Goal: Transaction & Acquisition: Book appointment/travel/reservation

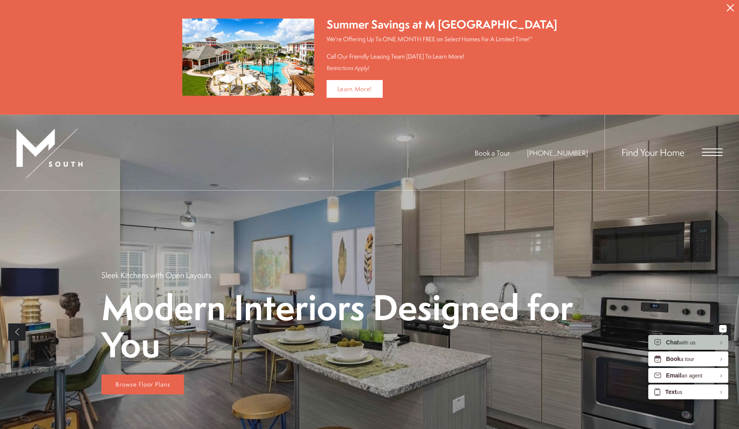
click at [714, 160] on div "Find Your Home" at bounding box center [663, 152] width 118 height 75
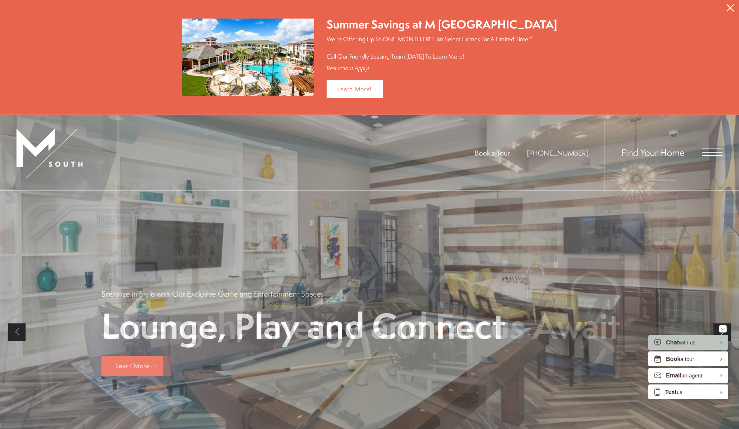
scroll to position [2, 0]
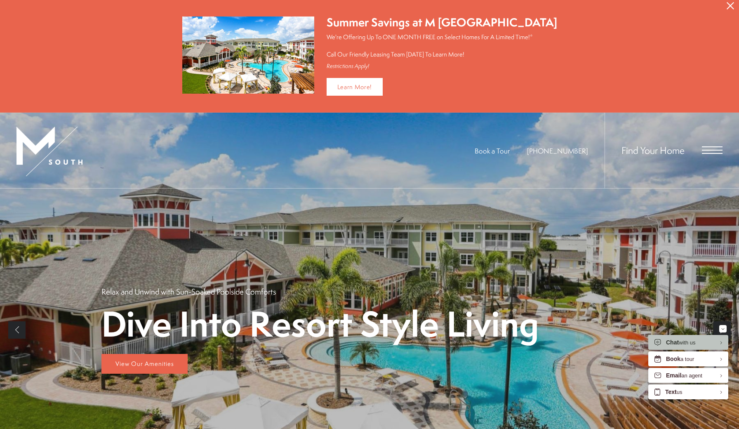
click at [737, 9] on button "Proceed To Website" at bounding box center [729, 6] width 17 height 16
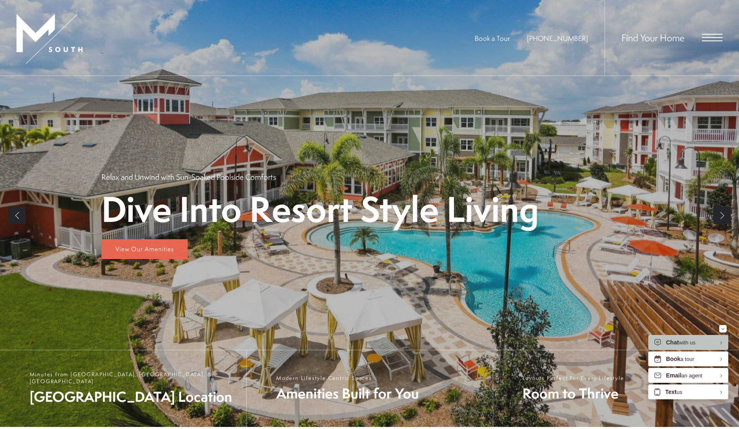
click at [713, 39] on span "Open Menu" at bounding box center [712, 37] width 21 height 7
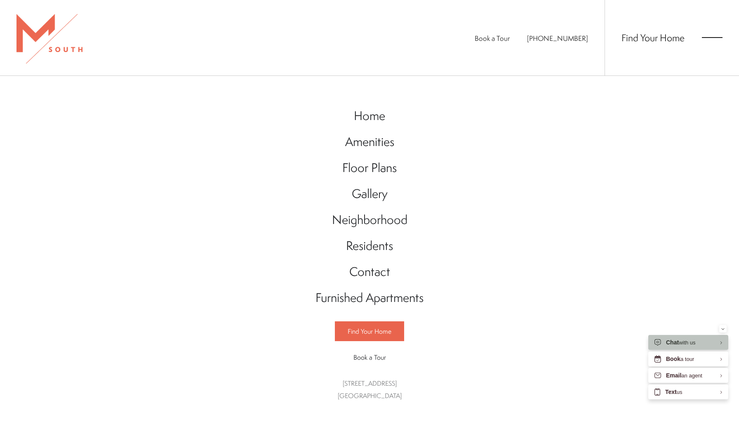
scroll to position [0, 0]
click at [372, 167] on span "Floor Plans" at bounding box center [369, 167] width 54 height 17
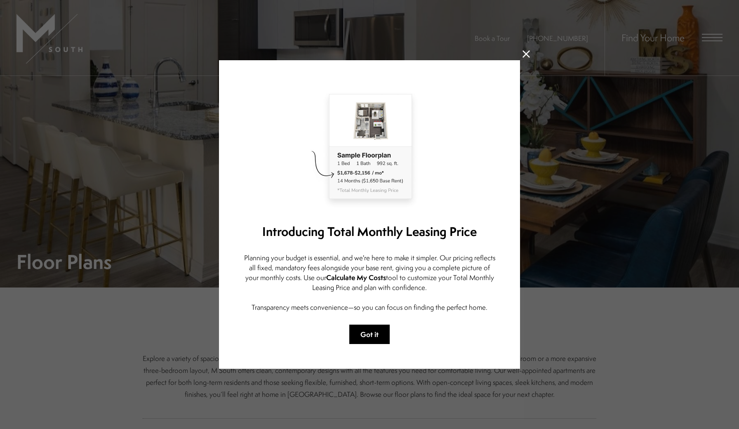
click at [372, 322] on div "Introducing Total Monthly Leasing Price Planning your budget is essential, and …" at bounding box center [369, 214] width 301 height 308
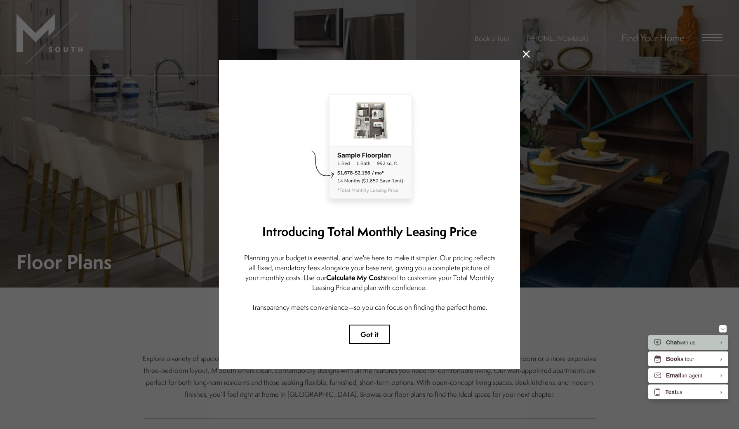
drag, startPoint x: 369, startPoint y: 334, endPoint x: 446, endPoint y: 329, distance: 77.2
click at [369, 334] on button "Got it" at bounding box center [369, 333] width 40 height 19
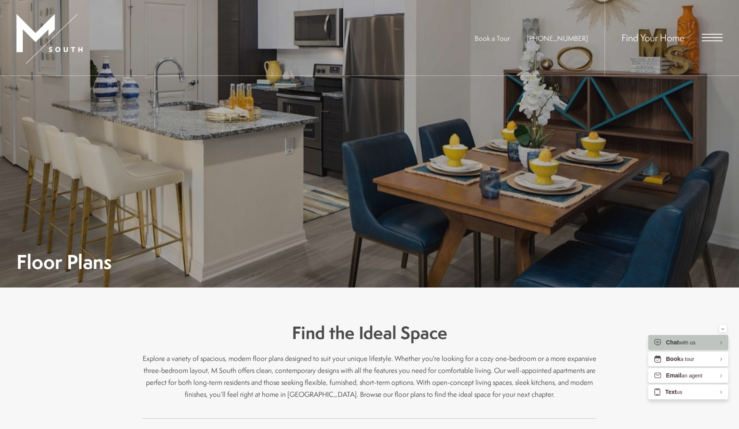
click at [725, 329] on button "Minimize" at bounding box center [722, 328] width 7 height 7
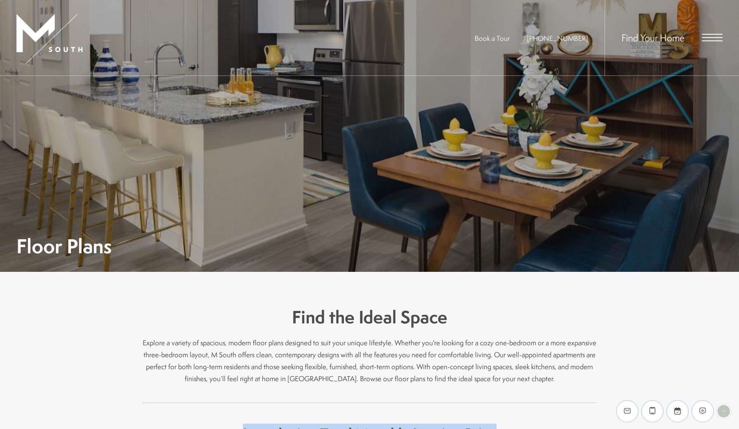
drag, startPoint x: 543, startPoint y: 428, endPoint x: 524, endPoint y: 363, distance: 68.2
click at [549, 425] on div "Find the Ideal Space Explore a variety of spacious, modern floor plans designed…" at bounding box center [369, 413] width 453 height 216
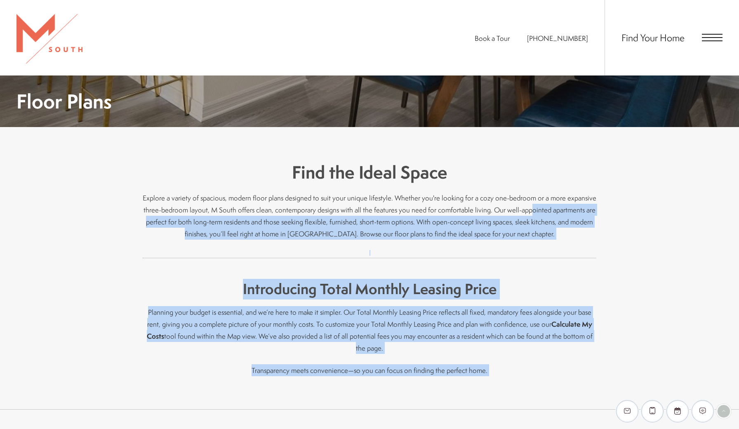
drag, startPoint x: 531, startPoint y: 343, endPoint x: 524, endPoint y: 426, distance: 83.6
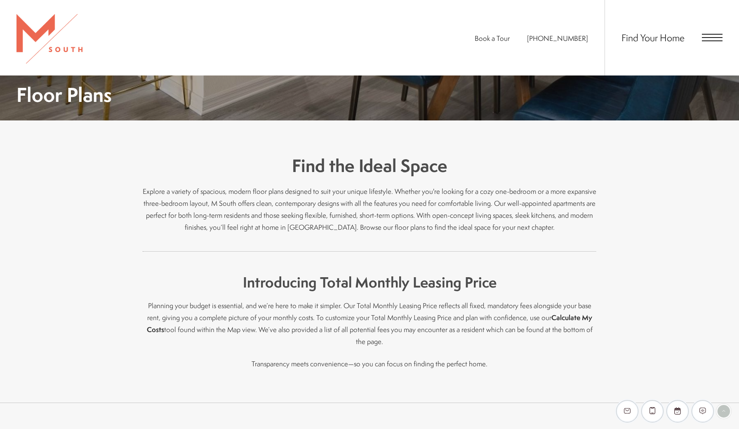
click at [627, 286] on div "Find the Ideal Space Explore a variety of spacious, modern floor plans designed…" at bounding box center [369, 261] width 739 height 282
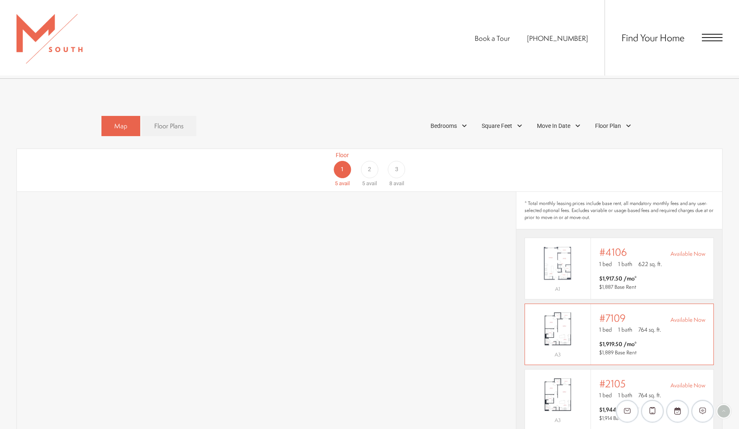
scroll to position [490, 0]
click at [168, 122] on span "Floor Plans" at bounding box center [168, 126] width 29 height 9
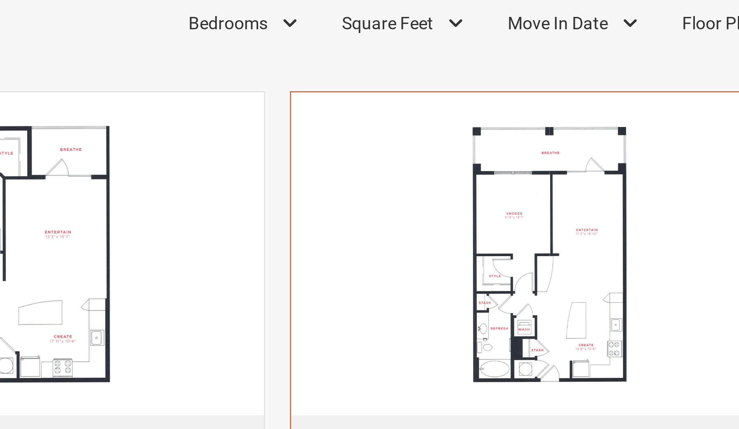
scroll to position [323, 0]
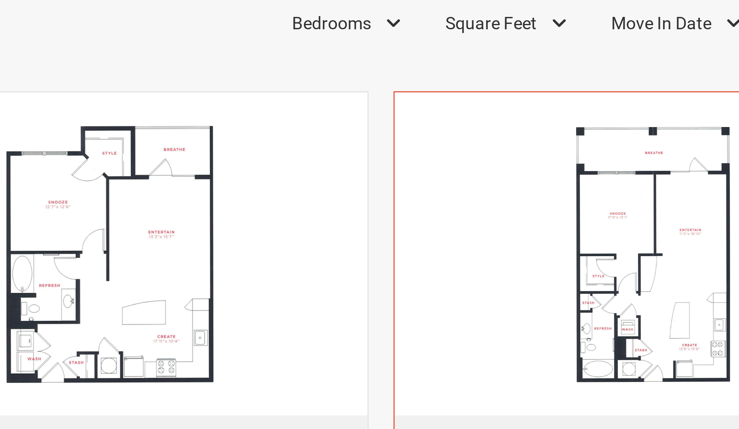
click at [465, 317] on img "View floor plan A2" at bounding box center [551, 371] width 172 height 108
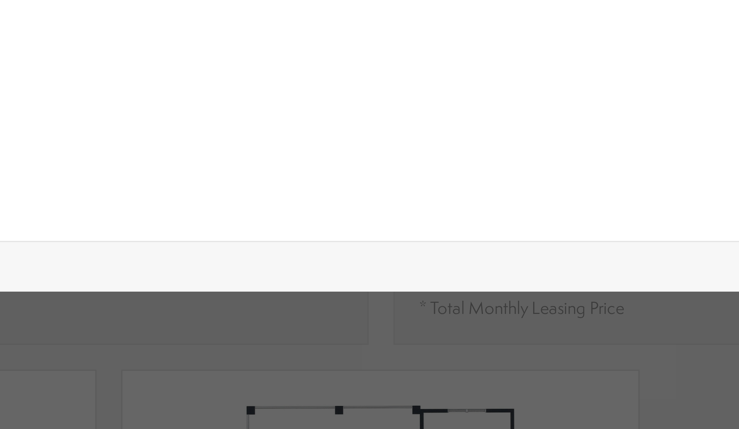
scroll to position [0, 0]
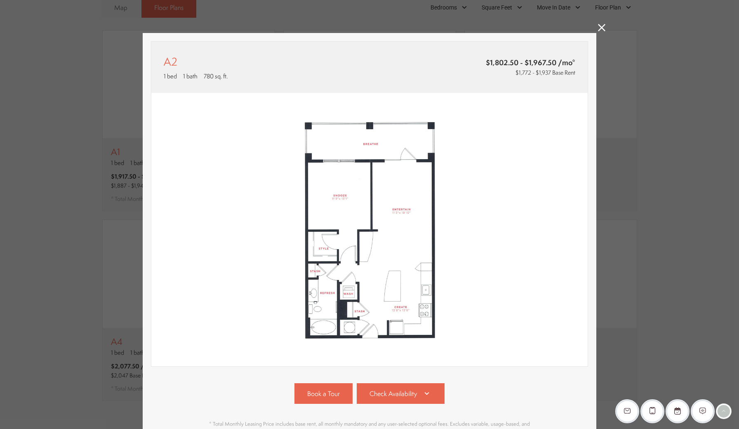
drag, startPoint x: 600, startPoint y: 29, endPoint x: 394, endPoint y: 279, distance: 323.9
click at [600, 29] on icon at bounding box center [601, 27] width 7 height 7
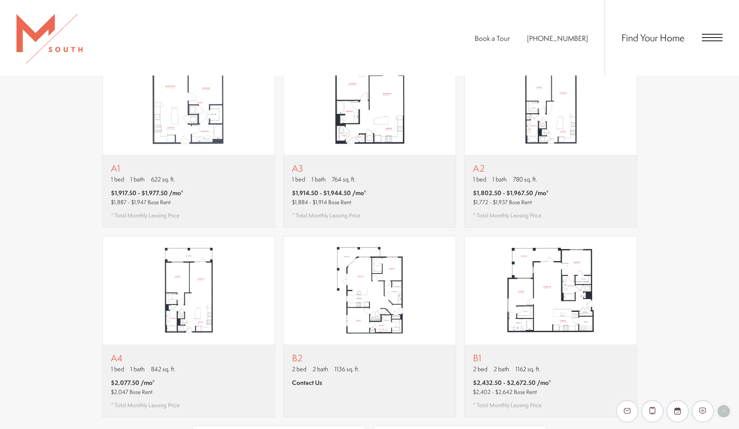
scroll to position [586, 0]
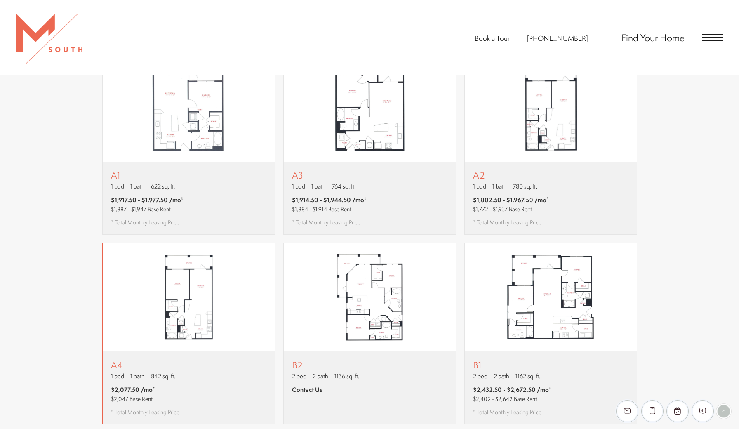
click at [155, 371] on span "842 sq. ft." at bounding box center [163, 375] width 24 height 9
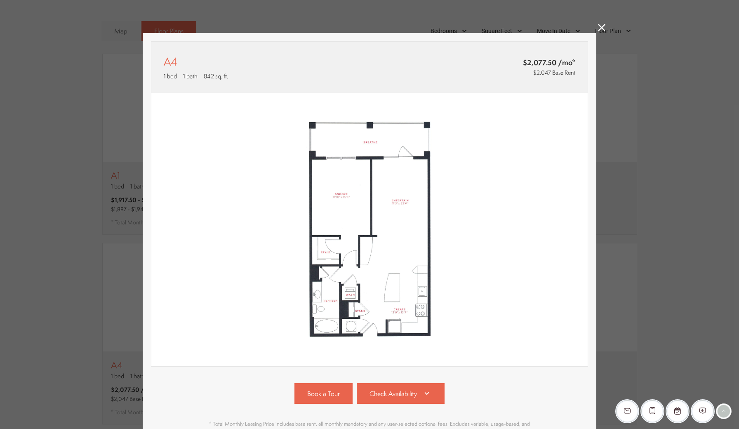
scroll to position [0, 0]
click at [428, 398] on link "Check Availability" at bounding box center [401, 393] width 88 height 21
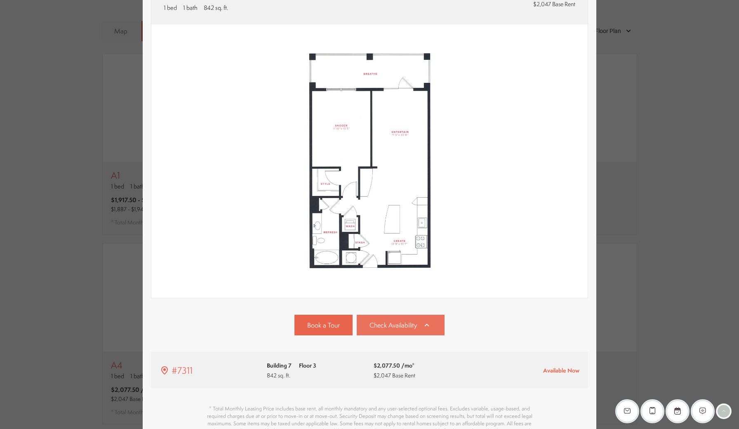
click at [431, 328] on icon at bounding box center [427, 325] width 10 height 10
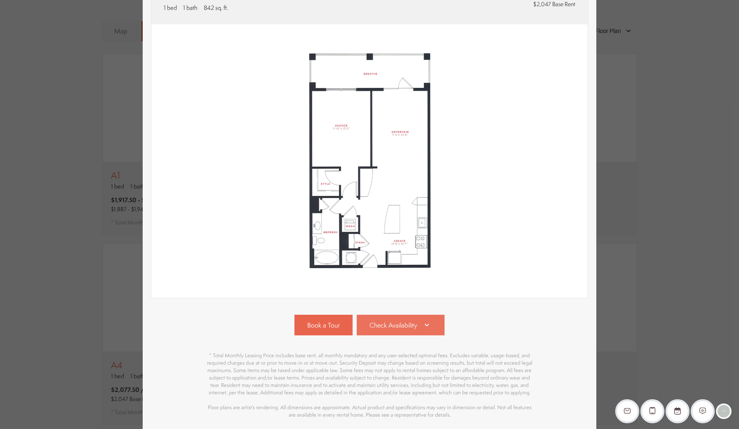
drag, startPoint x: 424, startPoint y: 327, endPoint x: 420, endPoint y: 328, distance: 4.6
click at [424, 327] on icon at bounding box center [427, 325] width 10 height 10
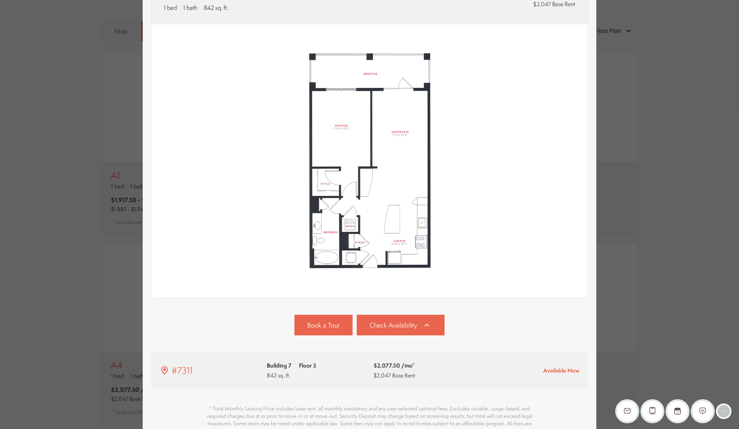
scroll to position [161, 0]
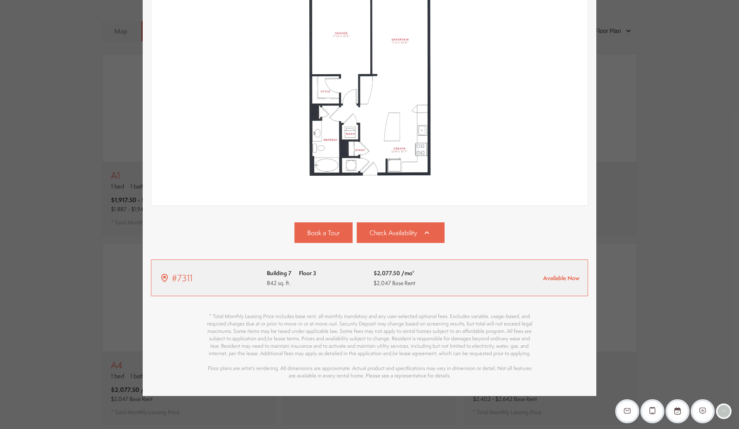
click at [556, 279] on span "Available Now" at bounding box center [561, 278] width 36 height 8
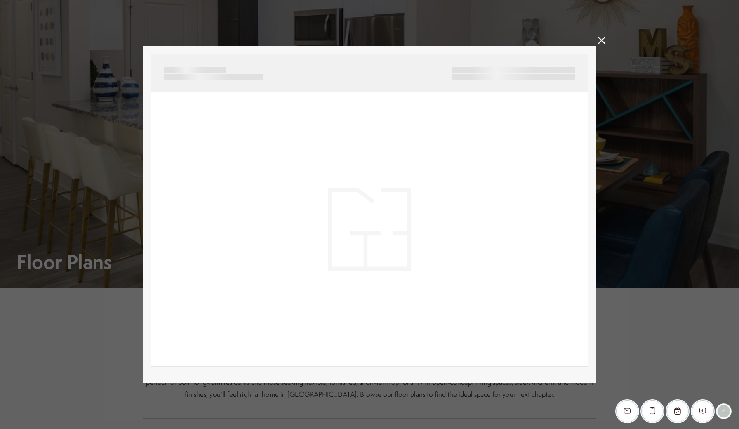
scroll to position [586, 0]
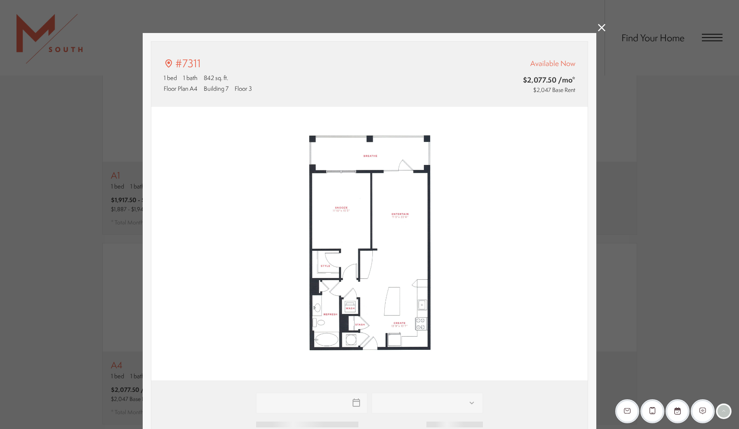
type input "**********"
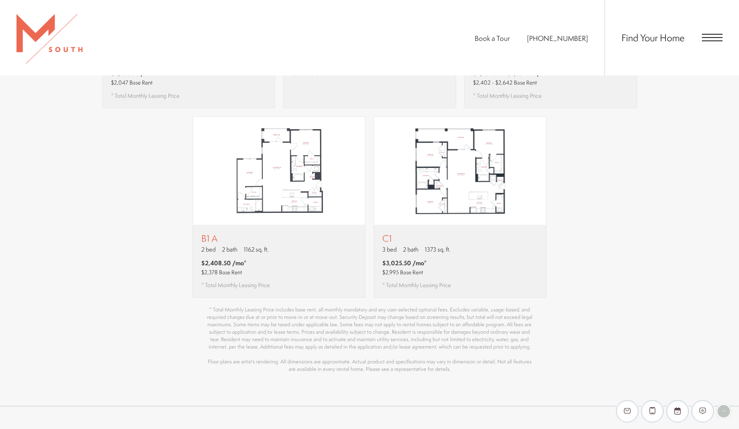
scroll to position [918, 0]
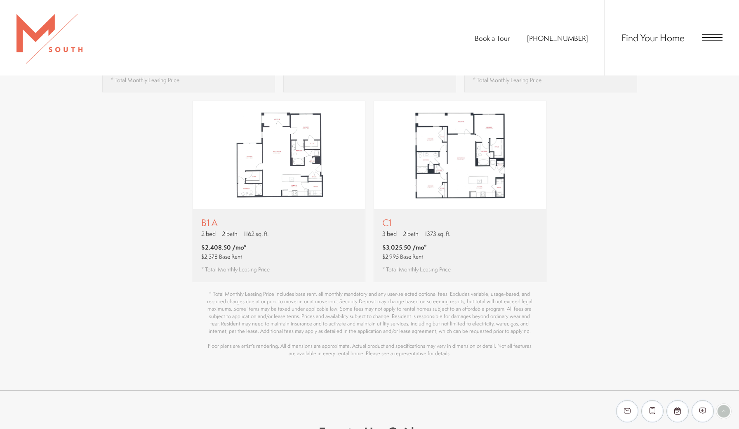
drag, startPoint x: 663, startPoint y: 259, endPoint x: 643, endPoint y: 312, distance: 56.2
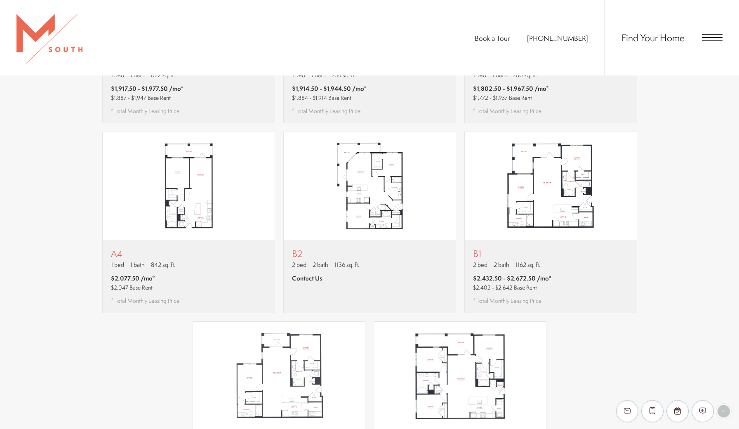
scroll to position [690, 0]
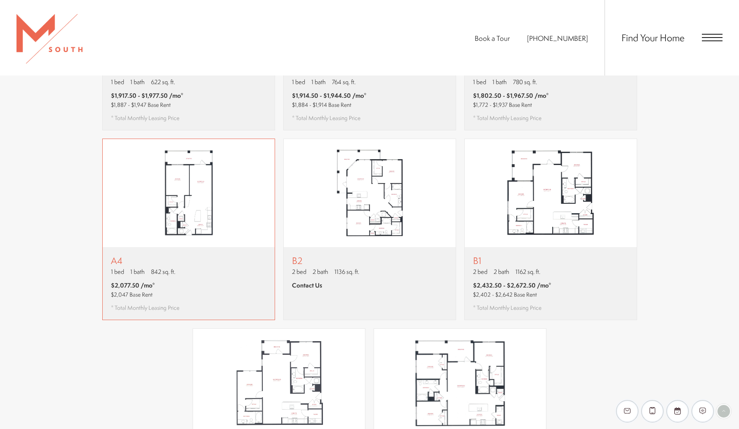
click at [218, 182] on img "View floor plan A4" at bounding box center [189, 193] width 172 height 108
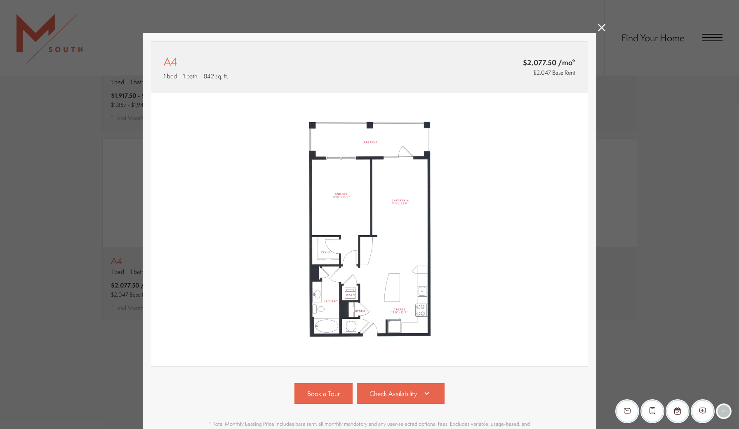
scroll to position [0, 0]
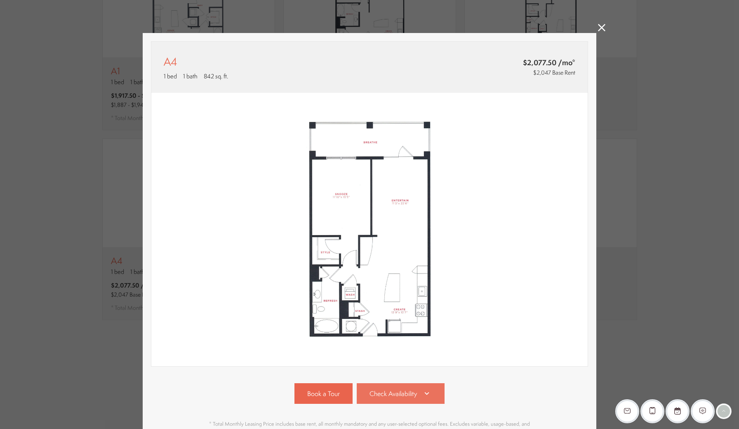
click at [406, 393] on span "Check Availability" at bounding box center [392, 393] width 47 height 9
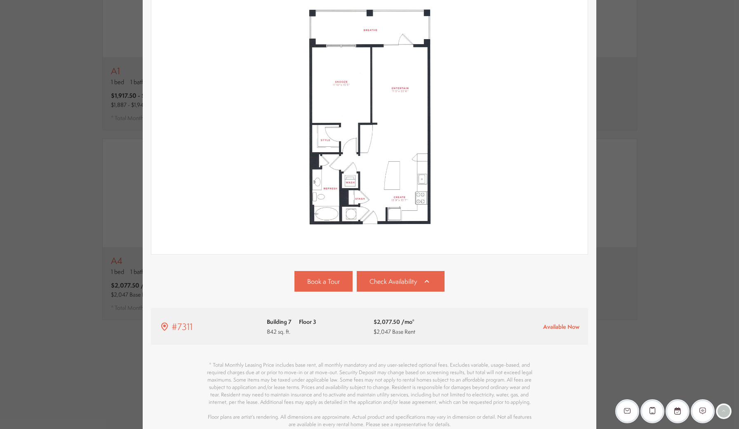
scroll to position [161, 0]
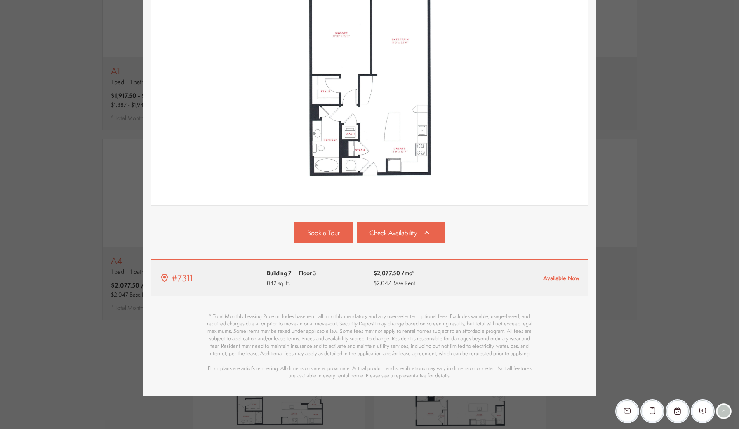
click at [565, 277] on span "Available Now" at bounding box center [561, 278] width 36 height 8
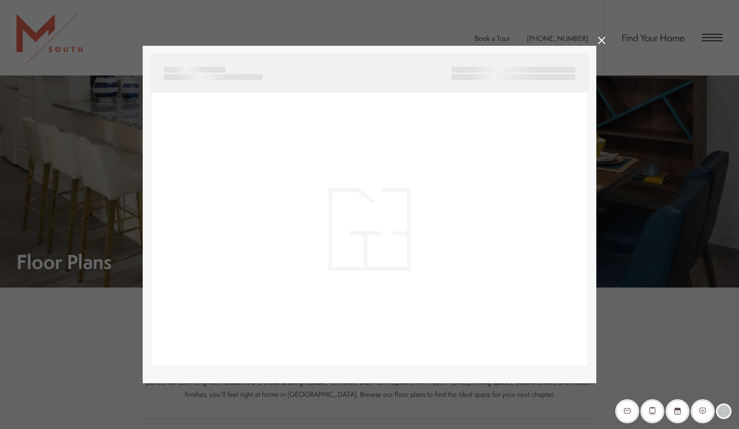
scroll to position [690, 0]
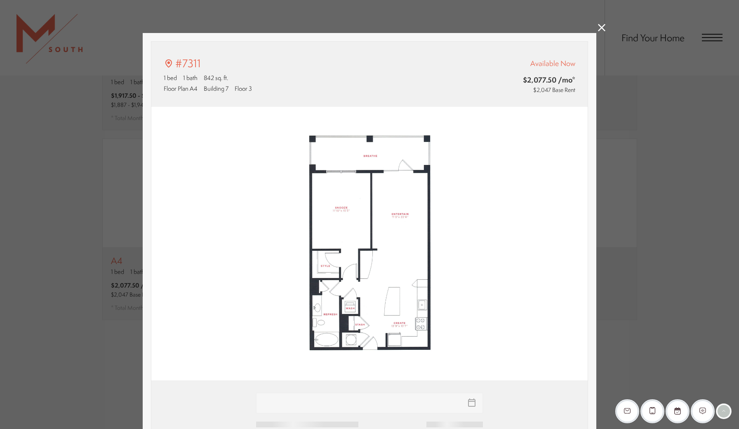
type input "**********"
click at [526, 300] on img at bounding box center [369, 244] width 436 height 274
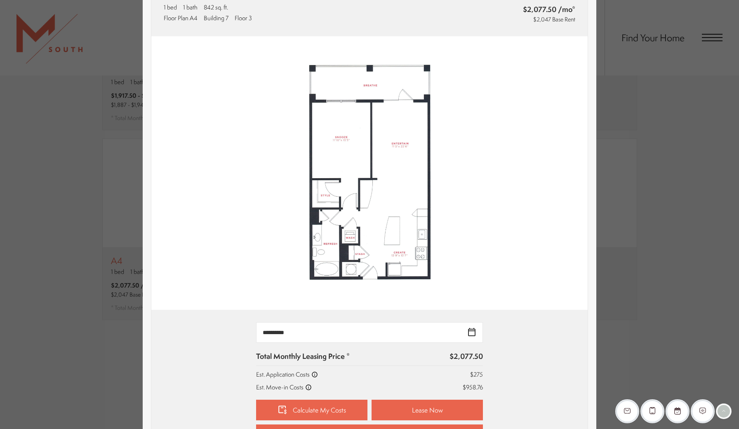
drag, startPoint x: 498, startPoint y: 403, endPoint x: 500, endPoint y: 426, distance: 22.8
click at [500, 426] on div "**********" at bounding box center [369, 383] width 411 height 122
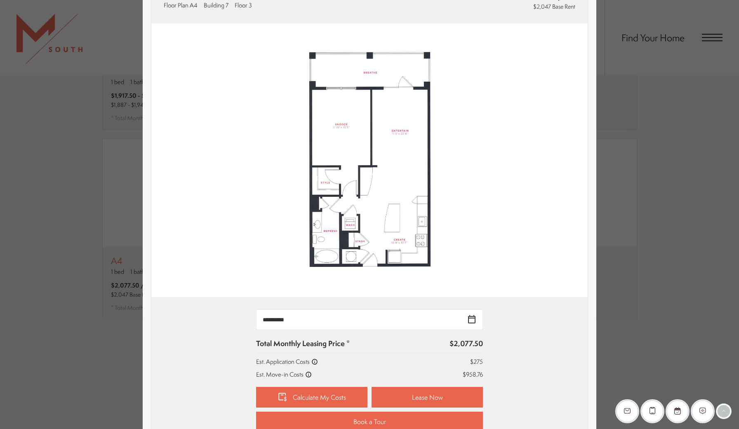
click at [504, 323] on div "**********" at bounding box center [369, 370] width 411 height 122
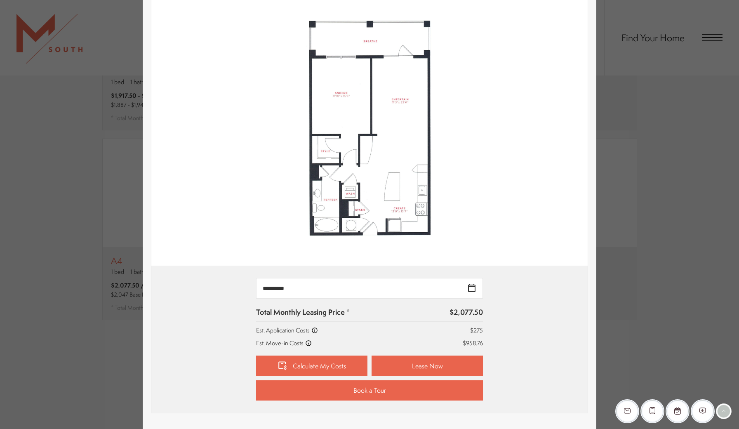
scroll to position [138, 0]
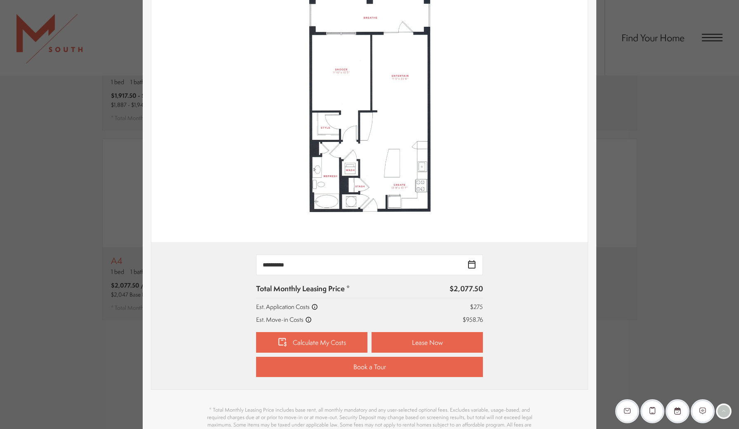
click at [515, 428] on div "#7311 1 bed 1 bath 842 sq. ft. Floor Plan A4 Building 7 Floor 3 Available Now $…" at bounding box center [369, 192] width 437 height 578
click at [529, 323] on div "**********" at bounding box center [369, 315] width 411 height 122
click at [475, 318] on p "$958.76" at bounding box center [472, 319] width 20 height 9
click at [326, 338] on link "Calculate My Costs" at bounding box center [311, 342] width 111 height 21
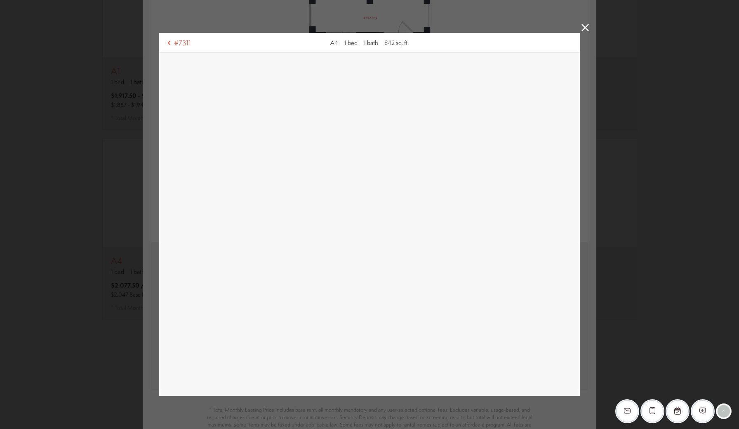
scroll to position [2, 0]
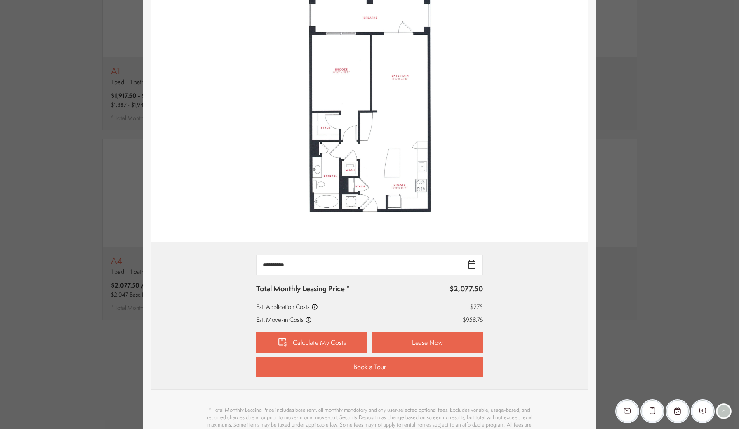
click at [531, 327] on div "**********" at bounding box center [369, 315] width 411 height 122
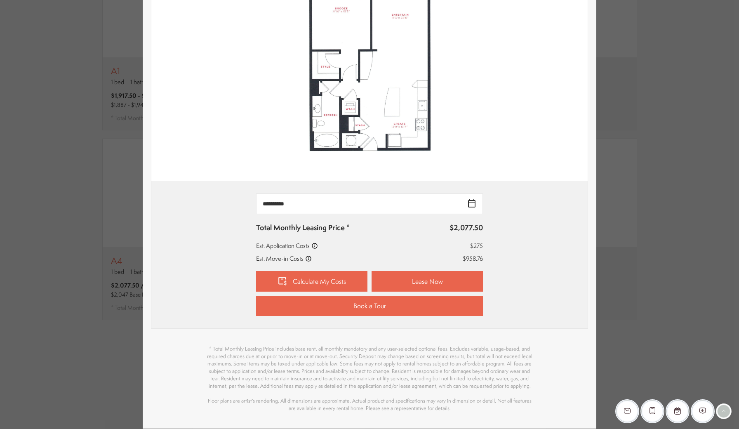
drag, startPoint x: 530, startPoint y: 342, endPoint x: 527, endPoint y: 402, distance: 60.3
click at [527, 402] on div "#7311 1 bed 1 bath 842 sq. ft. Floor Plan A4 Building 7 Floor 3 Available Now $…" at bounding box center [369, 131] width 437 height 578
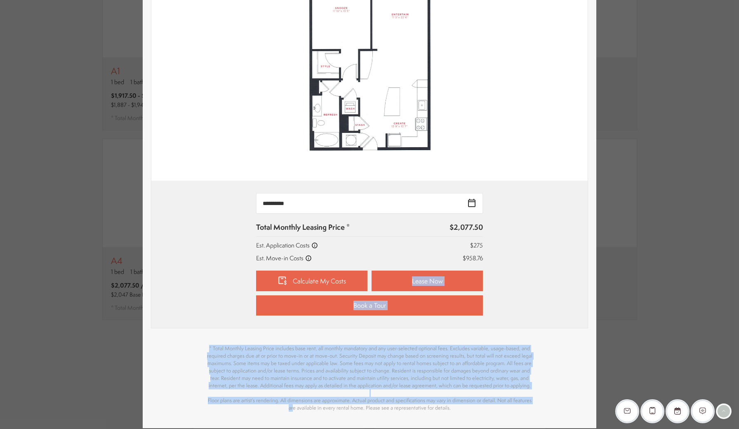
click at [537, 314] on div "**********" at bounding box center [369, 254] width 411 height 122
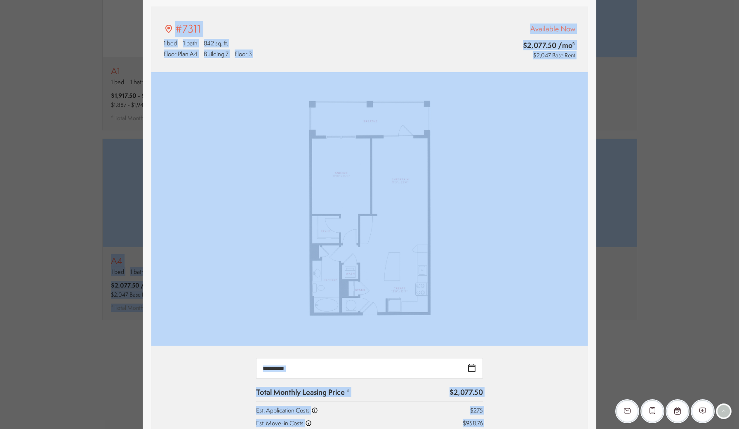
scroll to position [0, 0]
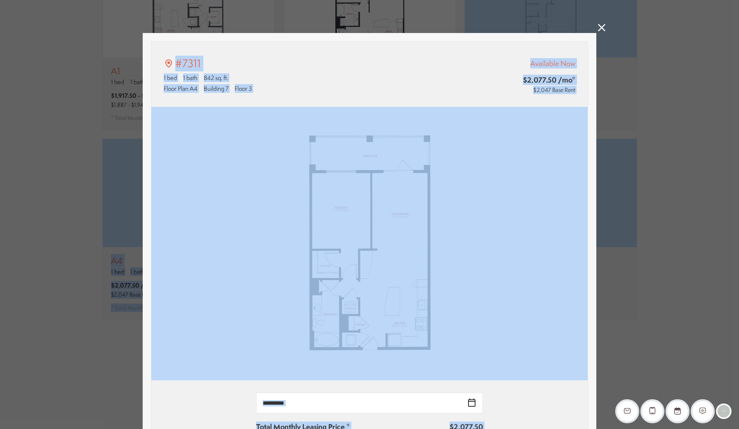
drag, startPoint x: 545, startPoint y: 301, endPoint x: 454, endPoint y: -33, distance: 346.4
click at [454, 0] on html "Skip to main content × Pet Policy We welcome all your furry friends at MSouth. …" at bounding box center [369, 0] width 739 height 0
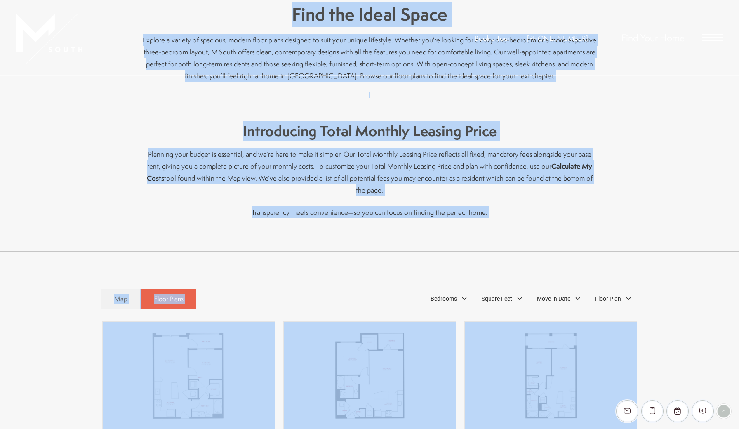
scroll to position [14, 0]
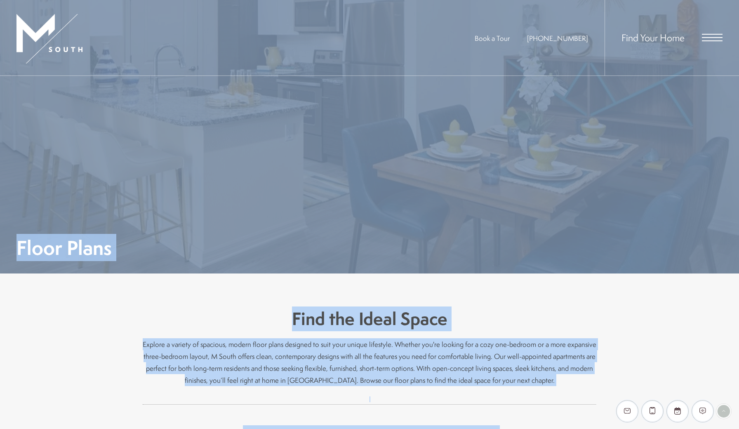
drag, startPoint x: 714, startPoint y: 334, endPoint x: 707, endPoint y: 332, distance: 7.4
click at [714, 334] on div "Find the Ideal Space Explore a variety of spacious, modern floor plans designed…" at bounding box center [369, 414] width 739 height 282
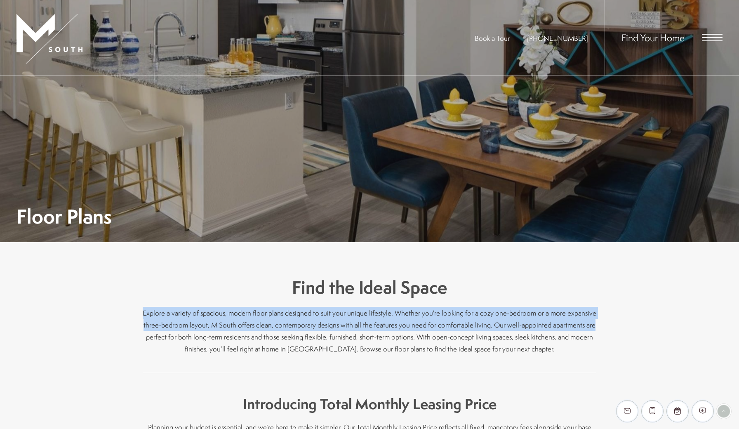
drag, startPoint x: 681, startPoint y: 327, endPoint x: 724, endPoint y: 424, distance: 105.9
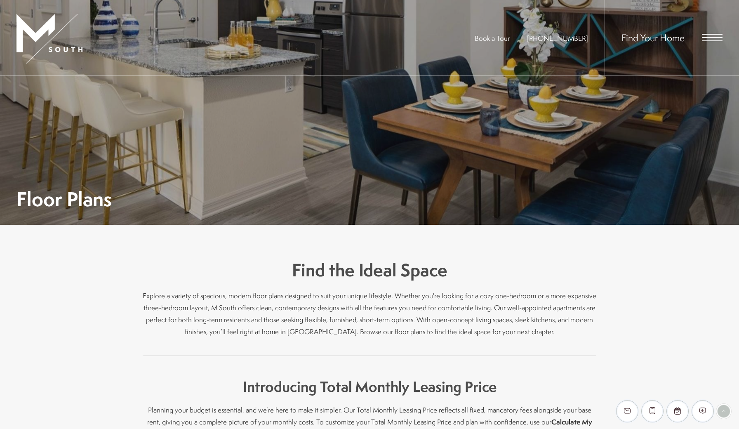
click at [666, 345] on div "Find the Ideal Space Explore a variety of spacious, modern floor plans designed…" at bounding box center [369, 366] width 739 height 282
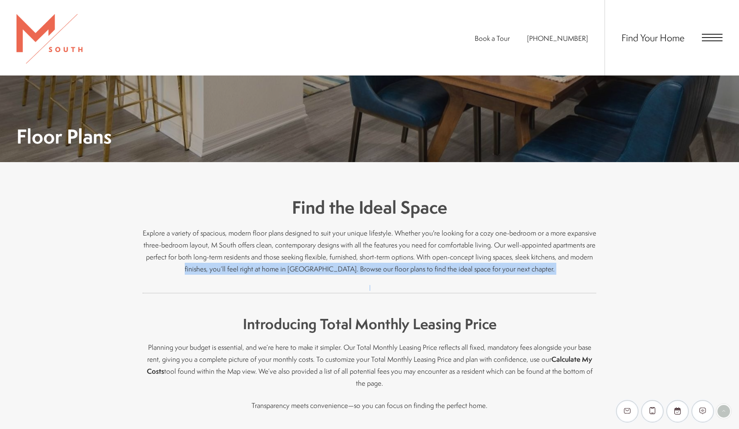
scroll to position [149, 0]
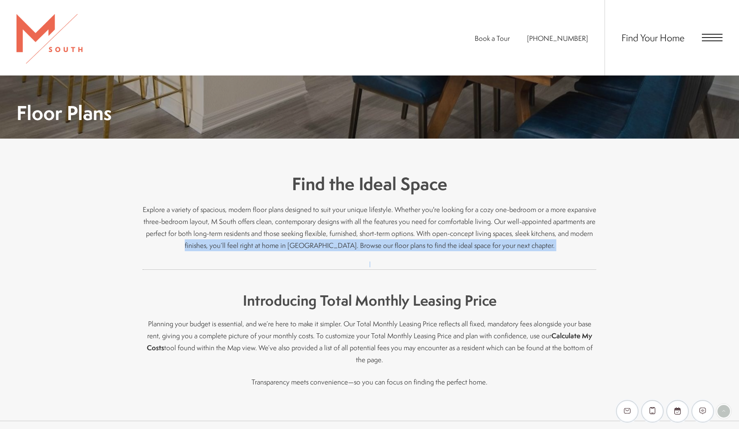
drag, startPoint x: 644, startPoint y: 322, endPoint x: 649, endPoint y: 428, distance: 106.1
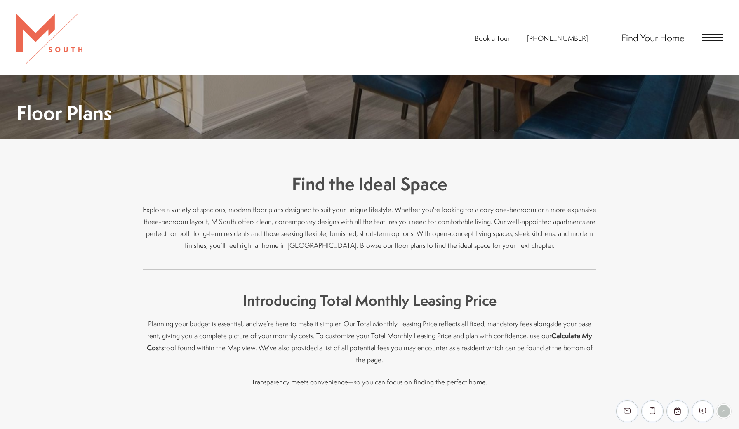
click at [618, 299] on div "Find the Ideal Space Explore a variety of spacious, modern floor plans designed…" at bounding box center [369, 280] width 739 height 282
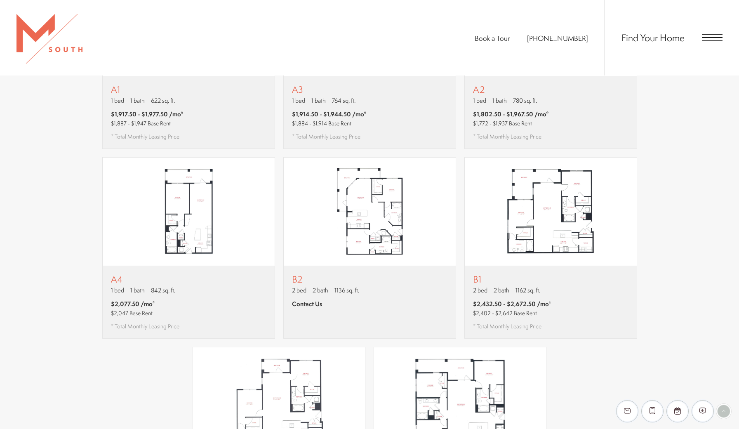
scroll to position [618, 0]
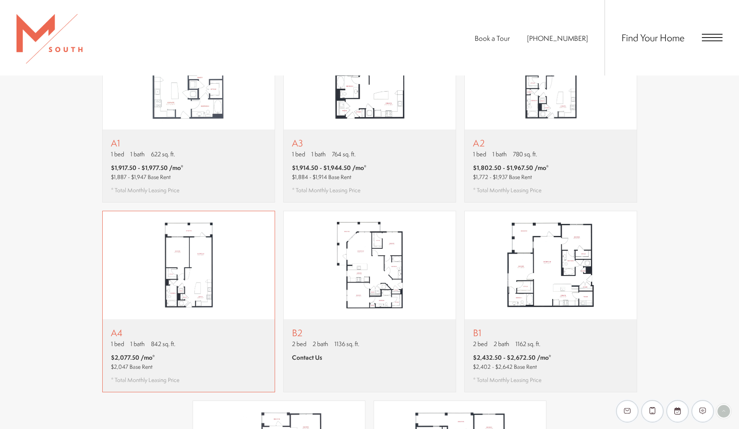
click at [188, 268] on img "View floor plan A4" at bounding box center [189, 265] width 172 height 108
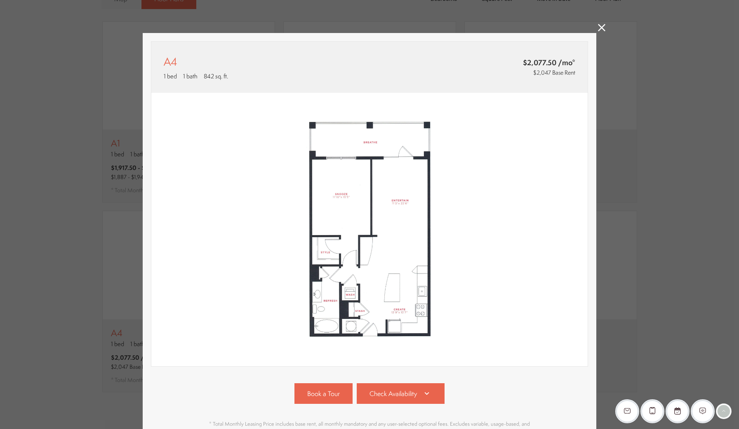
scroll to position [0, 0]
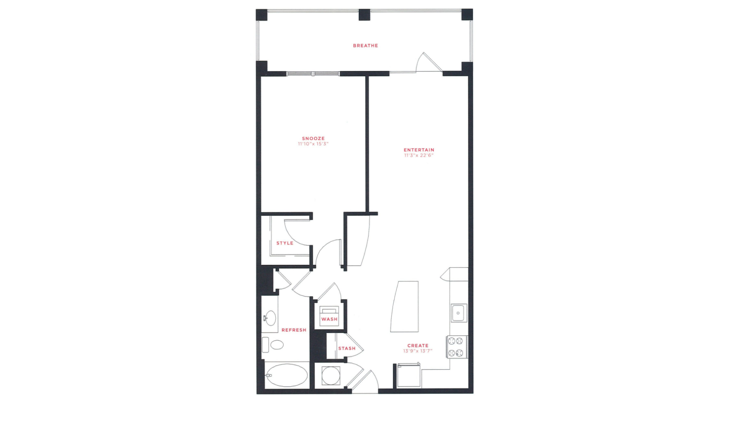
click at [283, 93] on img at bounding box center [369, 230] width 436 height 274
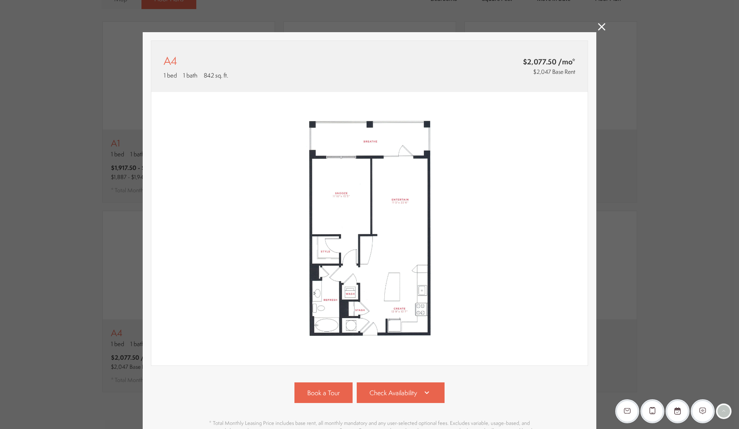
click at [599, 26] on icon at bounding box center [601, 26] width 7 height 7
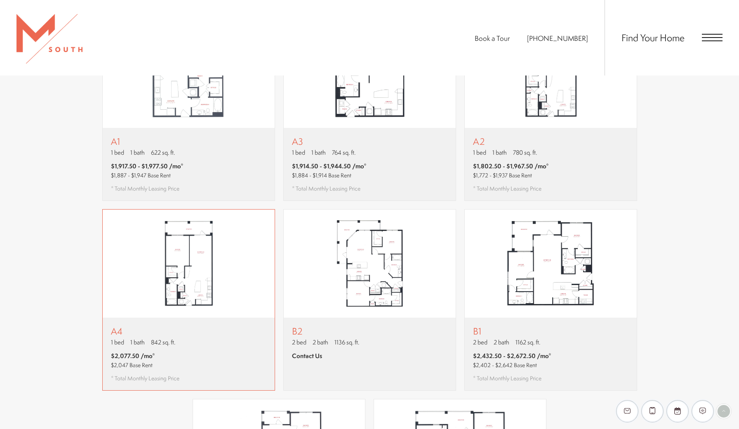
scroll to position [620, 0]
click at [176, 263] on img "View floor plan A4" at bounding box center [189, 263] width 172 height 108
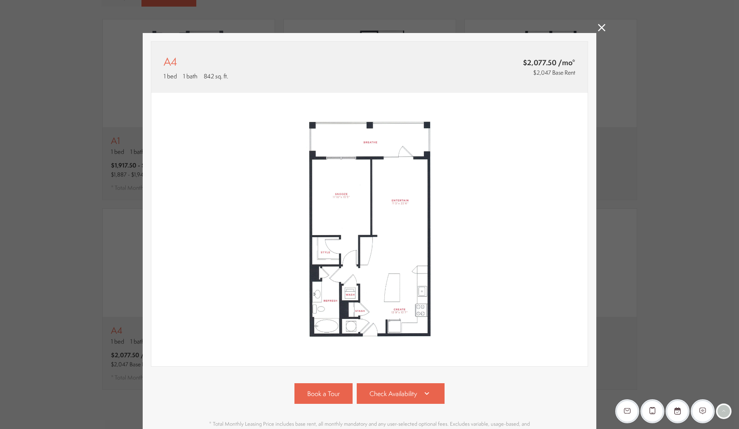
scroll to position [0, 0]
click at [421, 393] on link "Check Availability" at bounding box center [401, 393] width 88 height 21
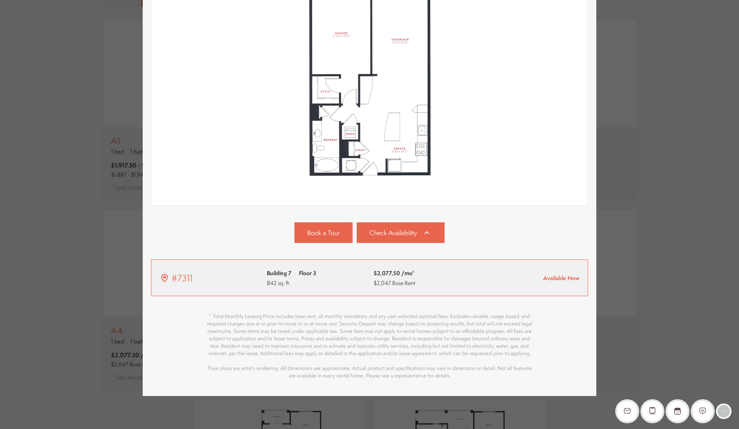
drag, startPoint x: 556, startPoint y: 276, endPoint x: 527, endPoint y: 276, distance: 28.9
click at [527, 276] on div "Available Now" at bounding box center [530, 278] width 99 height 8
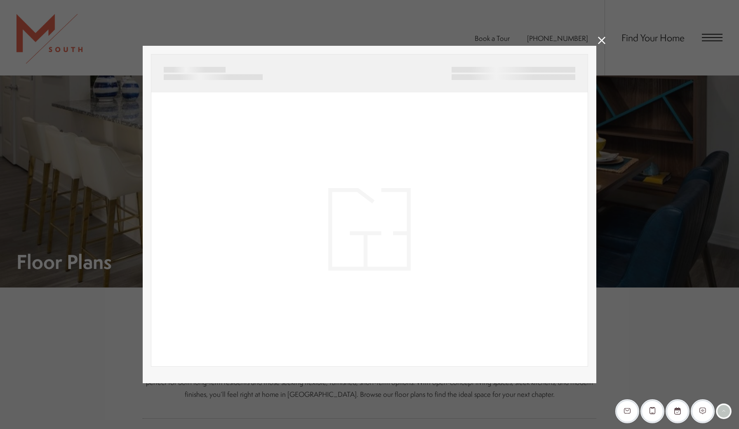
scroll to position [620, 0]
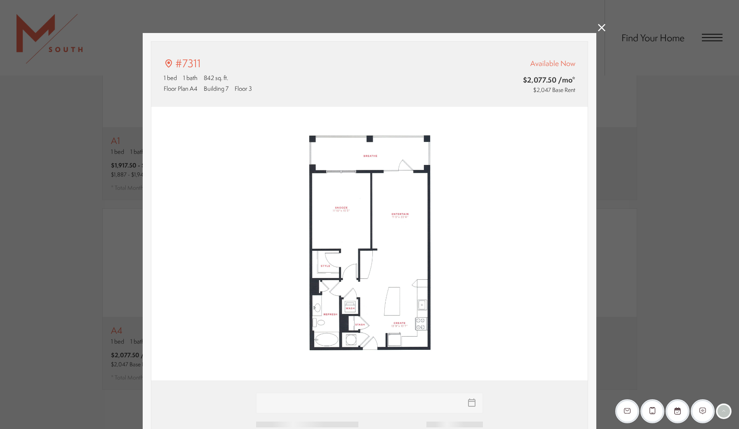
type input "**********"
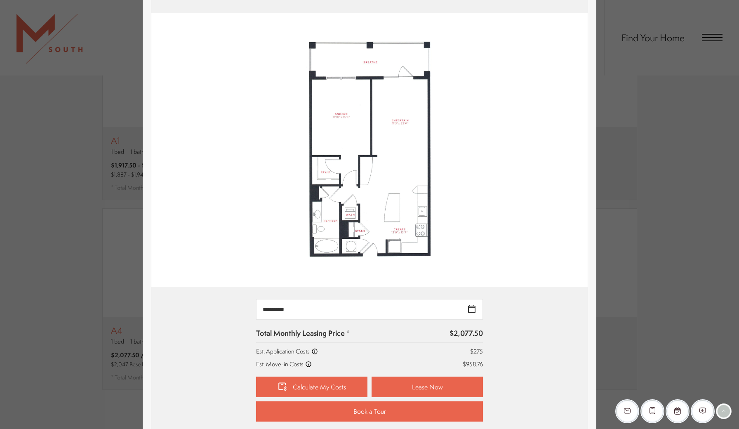
drag, startPoint x: 568, startPoint y: 428, endPoint x: 574, endPoint y: 422, distance: 8.5
click at [574, 422] on div "**********" at bounding box center [369, 359] width 436 height 147
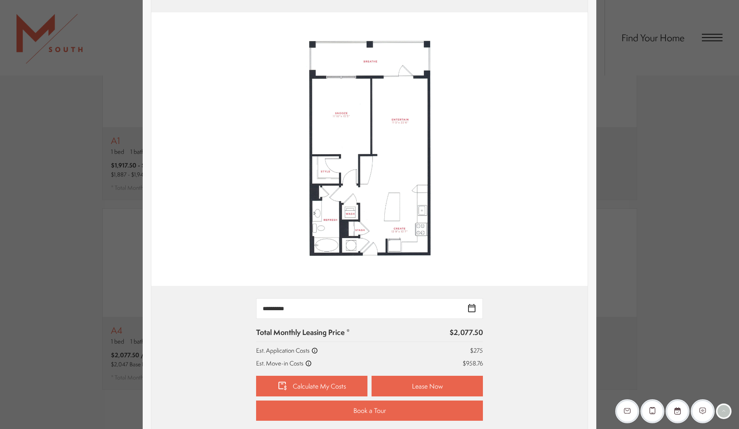
click at [638, 298] on div "#7311 1 bed 1 bath 842 sq. ft. Floor Plan A4 Building 7 Floor 3 Available Now $…" at bounding box center [369, 214] width 739 height 429
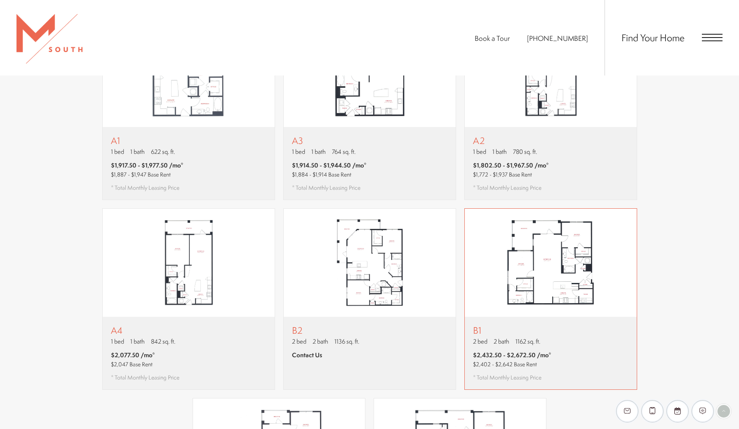
scroll to position [620, 0]
click at [174, 351] on span "$2,077.50 /mo*" at bounding box center [145, 355] width 68 height 9
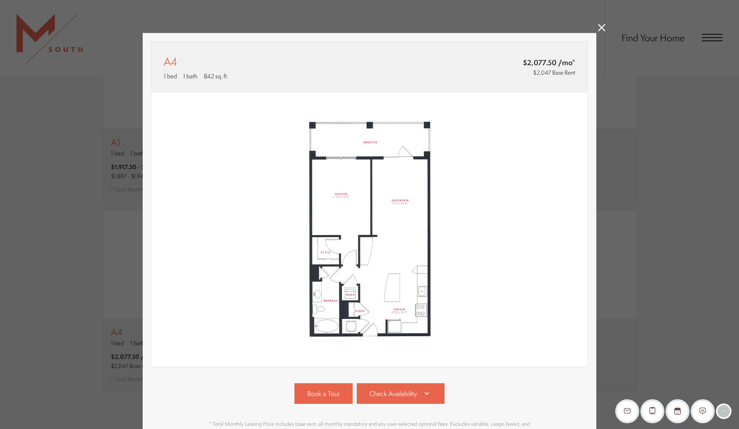
scroll to position [0, 0]
click at [448, 397] on div "Book a Tour Check Availability" at bounding box center [369, 393] width 437 height 21
click at [420, 395] on link "Check Availability" at bounding box center [401, 393] width 88 height 21
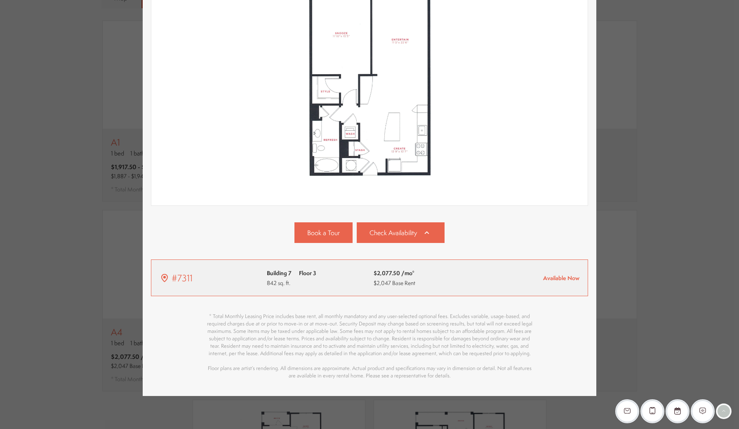
click at [529, 278] on div "Available Now" at bounding box center [530, 278] width 99 height 8
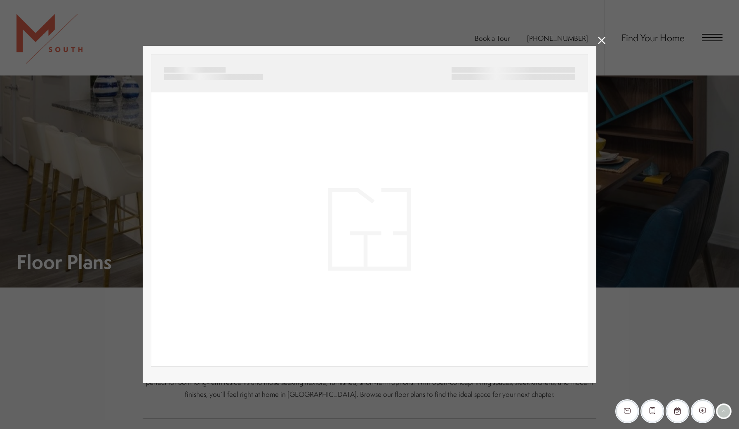
scroll to position [619, 0]
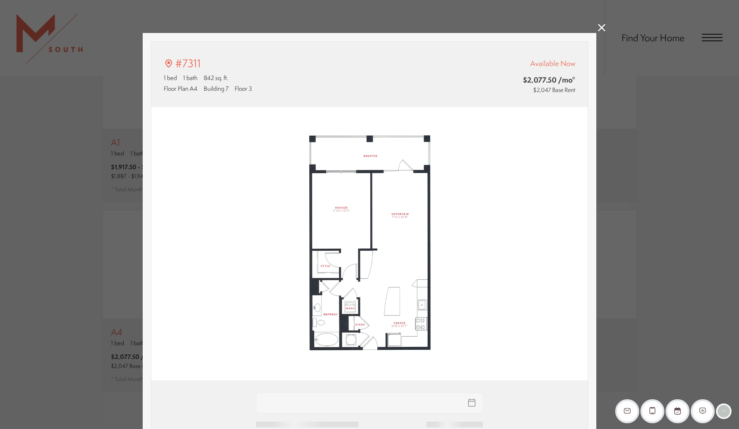
type input "**********"
click at [475, 402] on input "**********" at bounding box center [369, 402] width 227 height 21
click at [474, 402] on input "**********" at bounding box center [369, 402] width 227 height 21
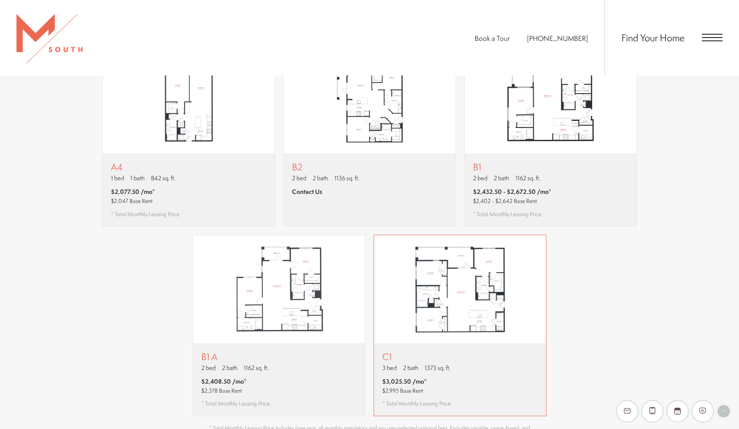
scroll to position [786, 0]
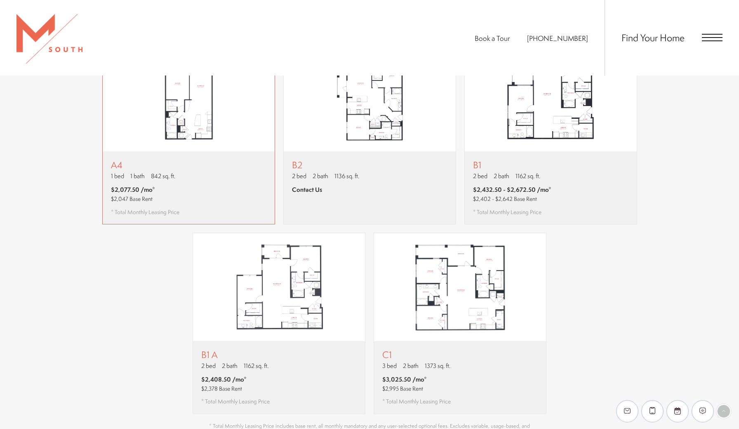
click at [194, 134] on img "View floor plan A4" at bounding box center [189, 97] width 172 height 108
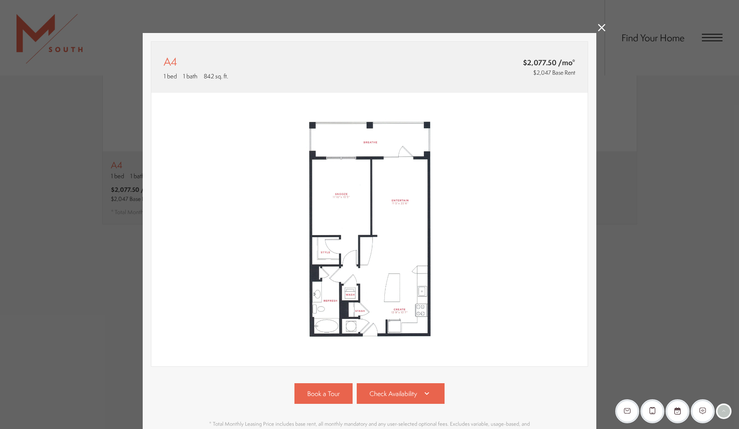
scroll to position [0, 0]
drag, startPoint x: 501, startPoint y: 194, endPoint x: 479, endPoint y: 383, distance: 190.5
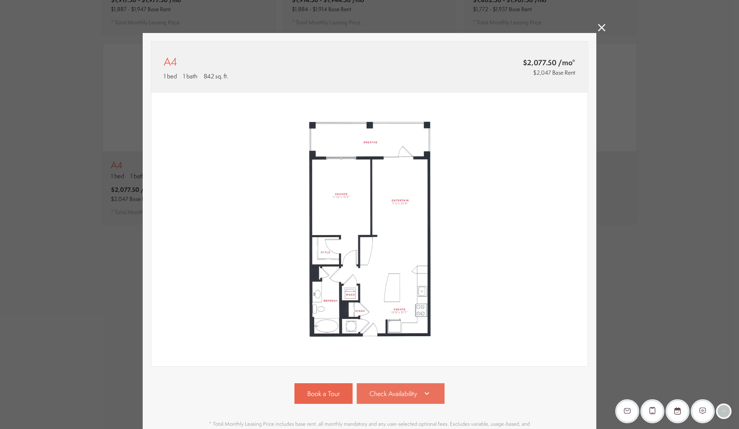
click at [427, 390] on icon at bounding box center [427, 393] width 10 height 10
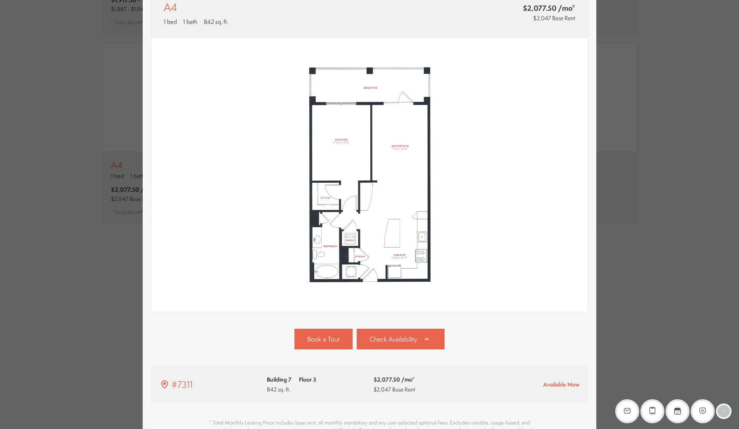
scroll to position [161, 0]
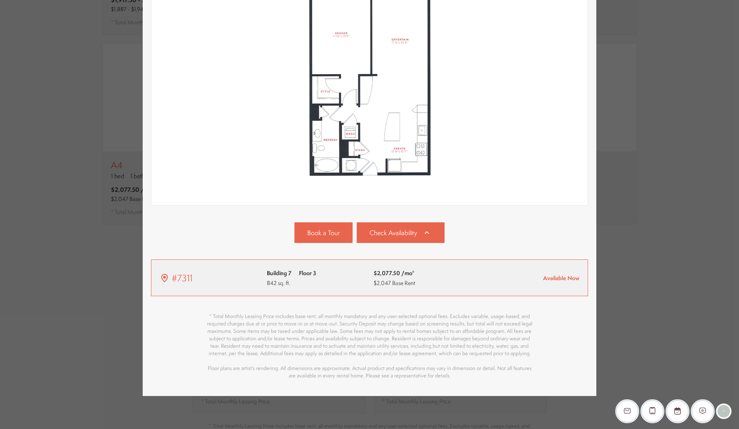
click at [567, 272] on div "#7311 Building 7 Floor 3 842 sq. ft. $2,077.50 /mo*" at bounding box center [370, 277] width 420 height 19
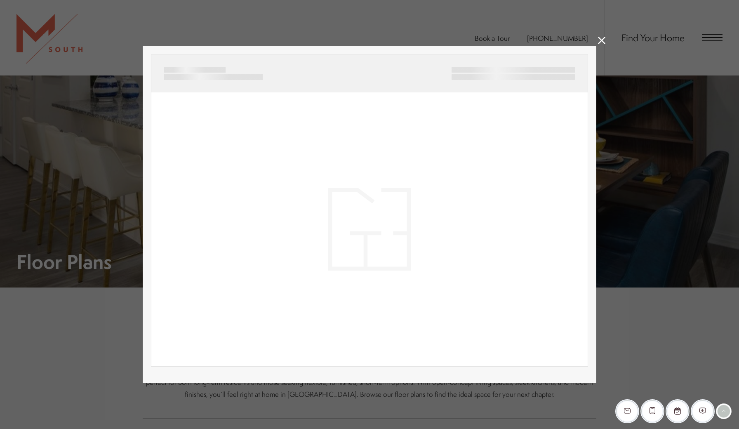
scroll to position [786, 0]
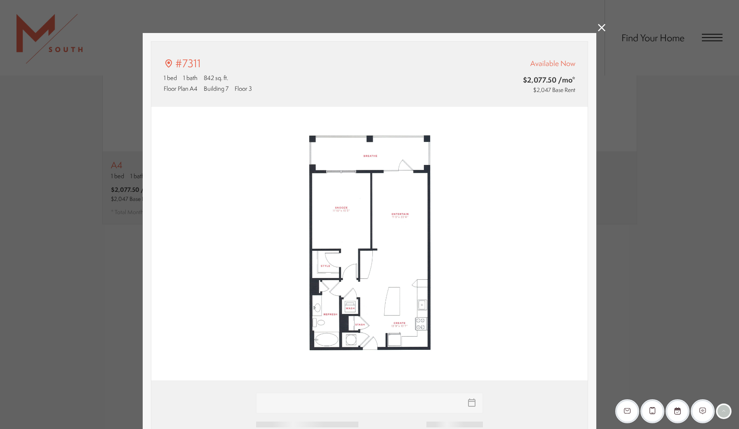
type input "**********"
drag, startPoint x: 482, startPoint y: 241, endPoint x: 477, endPoint y: 367, distance: 126.6
click at [471, 404] on input "**********" at bounding box center [369, 402] width 227 height 21
click at [501, 326] on img at bounding box center [369, 244] width 436 height 274
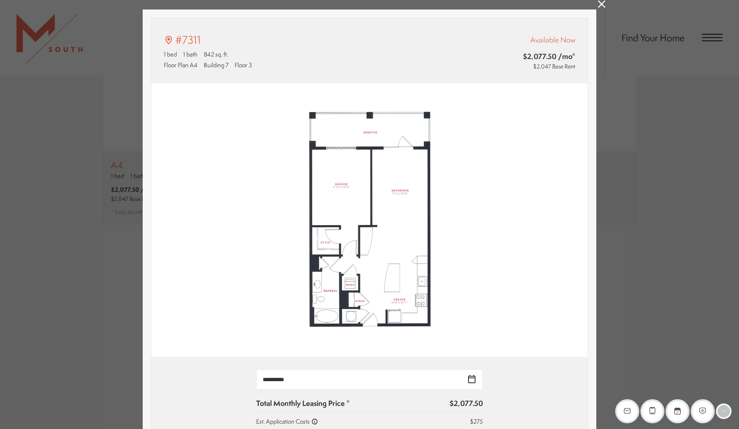
drag, startPoint x: 502, startPoint y: 428, endPoint x: 500, endPoint y: 424, distance: 5.2
click at [500, 424] on div "**********" at bounding box center [369, 430] width 411 height 122
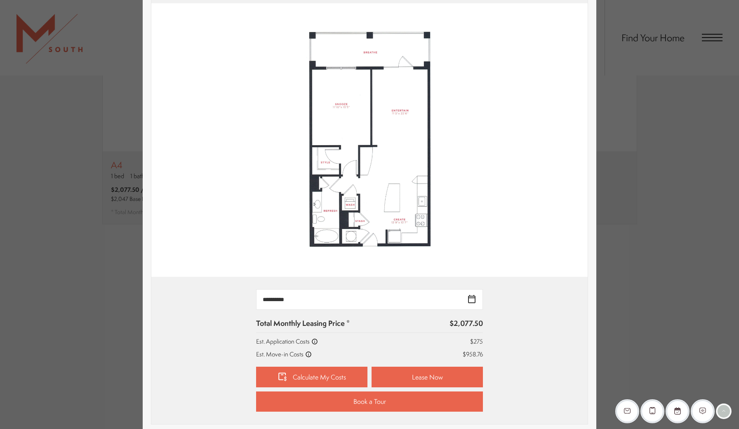
drag, startPoint x: 503, startPoint y: 375, endPoint x: 493, endPoint y: 423, distance: 49.2
click at [493, 423] on div "#7311 1 bed 1 bath 842 sq. ft. Floor Plan A4 Building 7 Floor 3 Available Now $…" at bounding box center [369, 227] width 437 height 578
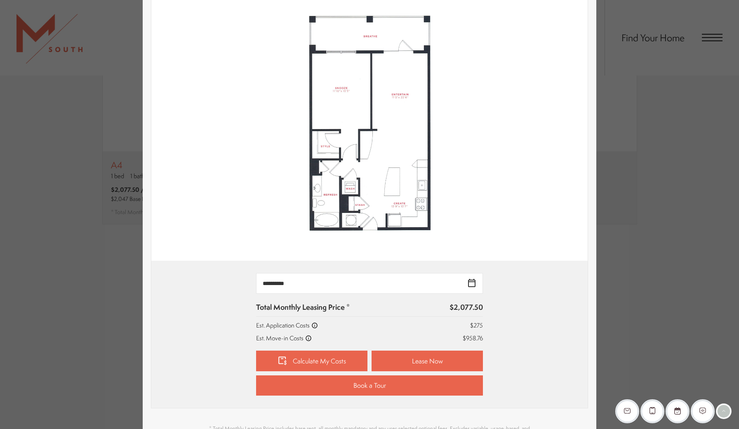
click at [535, 294] on div "**********" at bounding box center [369, 334] width 411 height 122
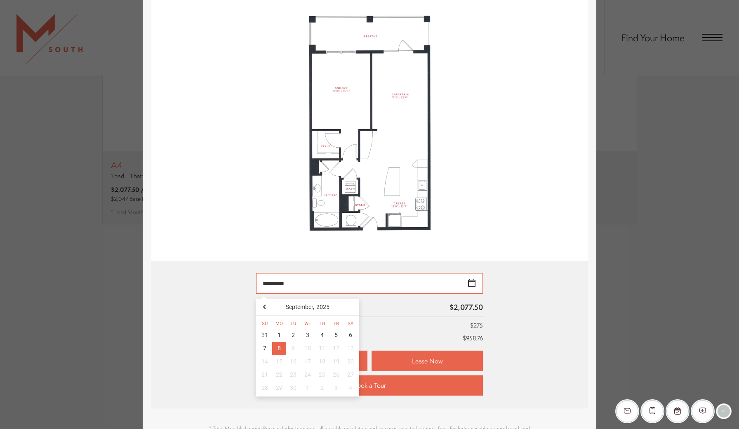
drag, startPoint x: 470, startPoint y: 282, endPoint x: 344, endPoint y: 339, distance: 138.0
click at [470, 282] on input "**********" at bounding box center [369, 283] width 227 height 21
click at [534, 308] on div "**********" at bounding box center [369, 334] width 411 height 122
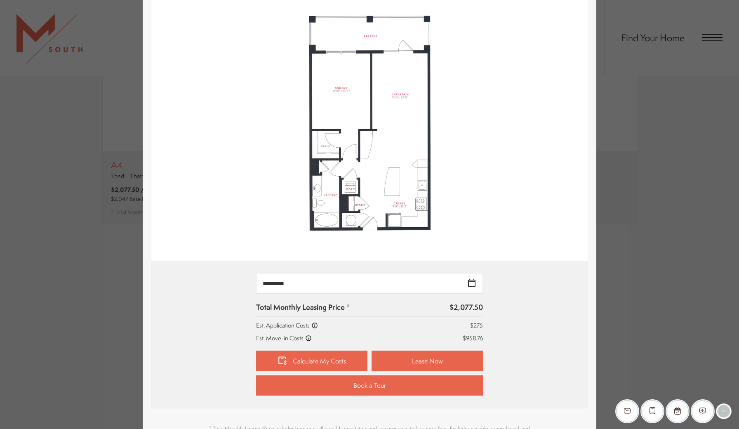
click at [495, 358] on div "**********" at bounding box center [369, 334] width 411 height 122
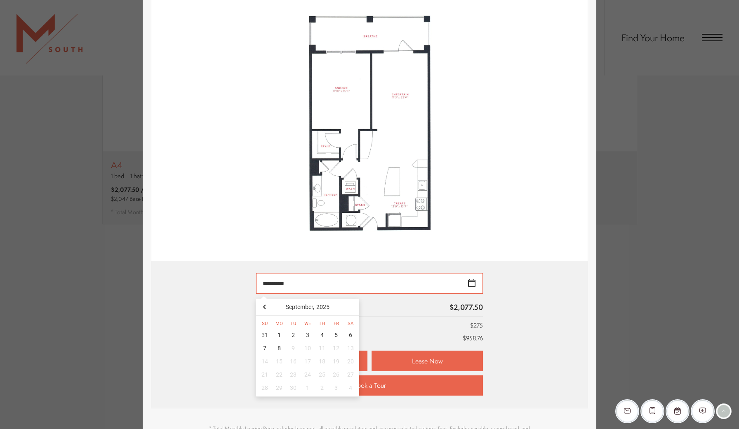
click at [475, 281] on input "**********" at bounding box center [369, 283] width 227 height 21
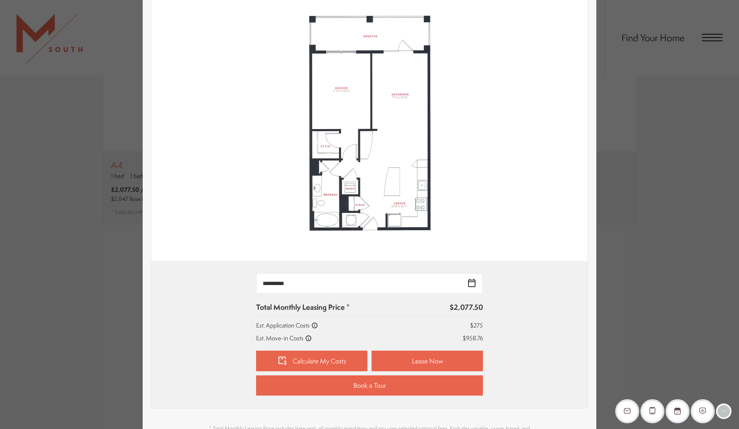
click at [524, 299] on div "**********" at bounding box center [369, 334] width 411 height 122
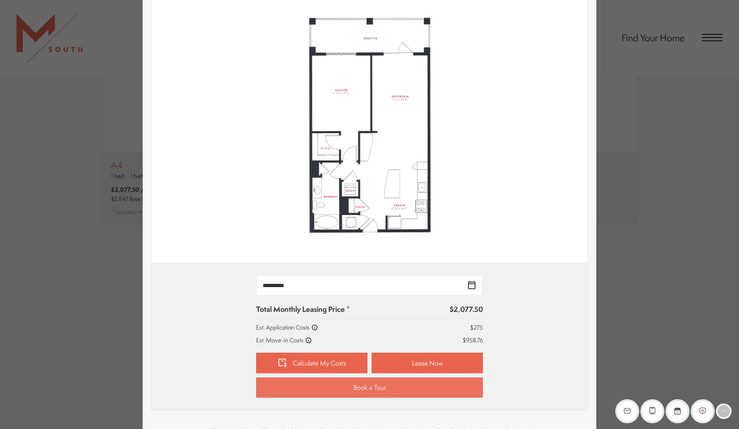
scroll to position [118, 0]
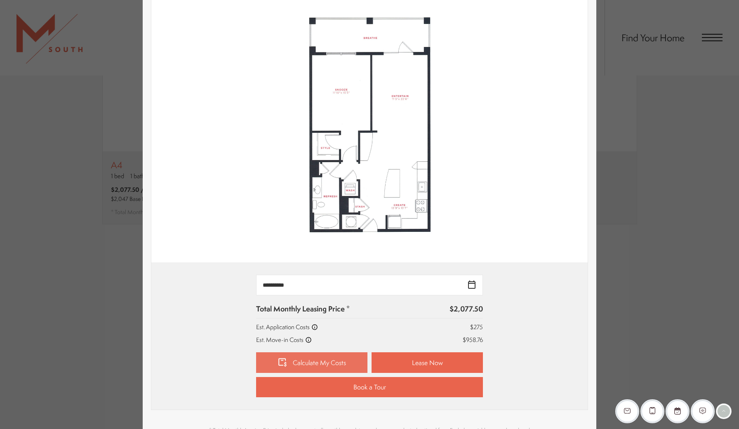
click at [329, 356] on link "Calculate My Costs" at bounding box center [311, 362] width 111 height 21
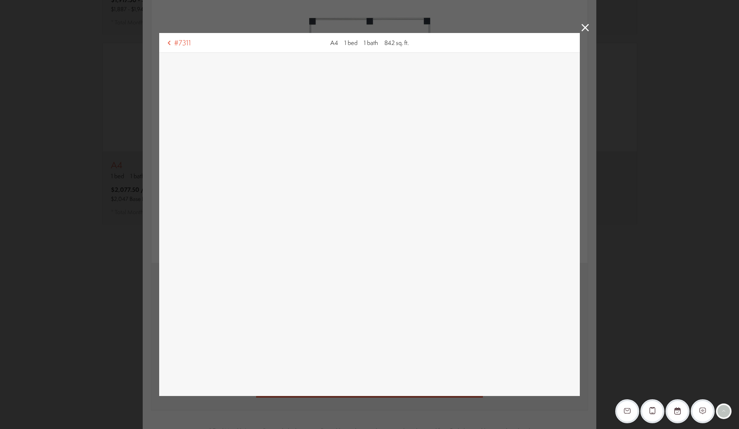
scroll to position [786, 0]
drag, startPoint x: 329, startPoint y: 356, endPoint x: 543, endPoint y: -33, distance: 444.3
click at [543, 0] on html "Skip to main content × Pet Policy We welcome all your furry friends at MSouth. …" at bounding box center [369, 0] width 739 height 0
drag, startPoint x: 543, startPoint y: -33, endPoint x: 526, endPoint y: -33, distance: 16.5
click at [526, 0] on html "Skip to main content × Pet Policy We welcome all your furry friends at MSouth. …" at bounding box center [369, 0] width 739 height 0
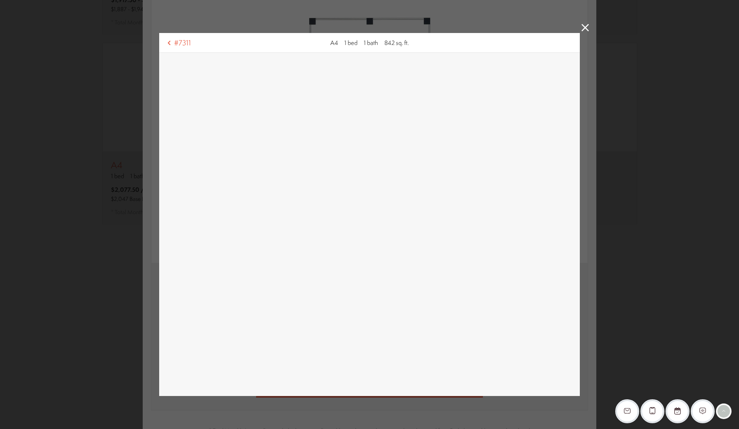
drag, startPoint x: 526, startPoint y: -33, endPoint x: 639, endPoint y: 427, distance: 473.3
click at [639, 0] on html "Skip to main content × Pet Policy We welcome all your furry friends at MSouth. …" at bounding box center [369, 0] width 739 height 0
drag, startPoint x: 639, startPoint y: 427, endPoint x: 623, endPoint y: 342, distance: 86.1
click at [623, 0] on html "Skip to main content × Pet Policy We welcome all your furry friends at MSouth. …" at bounding box center [369, 0] width 739 height 0
drag, startPoint x: 623, startPoint y: 342, endPoint x: 383, endPoint y: 298, distance: 244.0
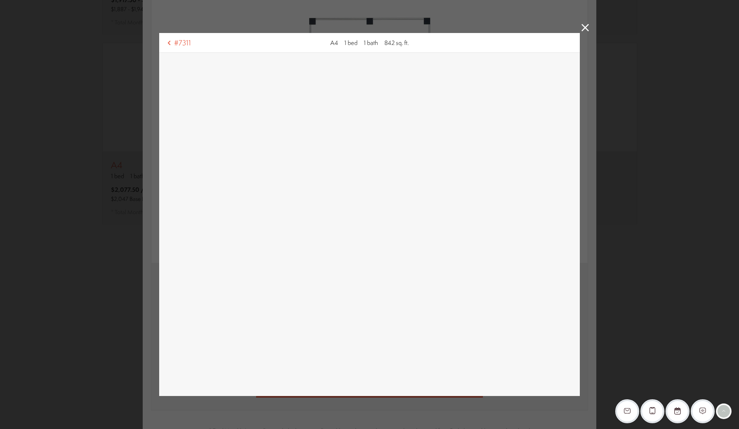
click at [383, 0] on html "Skip to main content × Pet Policy We welcome all your furry friends at MSouth. …" at bounding box center [369, 0] width 739 height 0
drag, startPoint x: 383, startPoint y: 298, endPoint x: 344, endPoint y: 73, distance: 227.6
click at [344, 0] on html "Skip to main content × Pet Policy We welcome all your furry friends at MSouth. …" at bounding box center [369, 0] width 739 height 0
drag, startPoint x: 344, startPoint y: 73, endPoint x: 198, endPoint y: -33, distance: 180.2
click at [198, 0] on html "Skip to main content × Pet Policy We welcome all your furry friends at MSouth. …" at bounding box center [369, 0] width 739 height 0
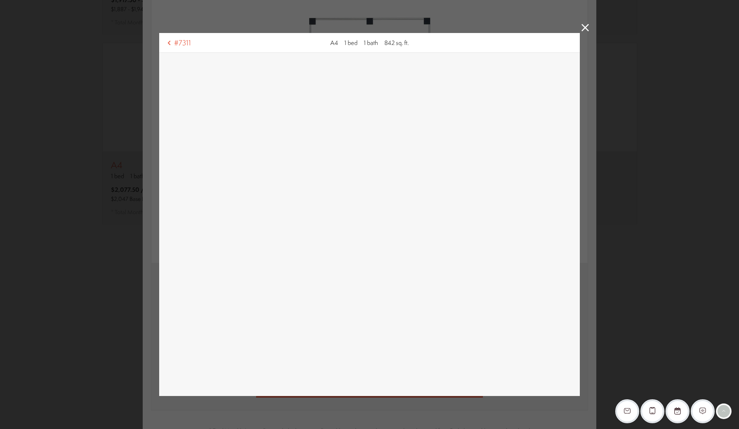
drag, startPoint x: 198, startPoint y: -33, endPoint x: 484, endPoint y: 416, distance: 532.0
click at [484, 0] on html "Skip to main content × Pet Policy We welcome all your furry friends at MSouth. …" at bounding box center [369, 0] width 739 height 0
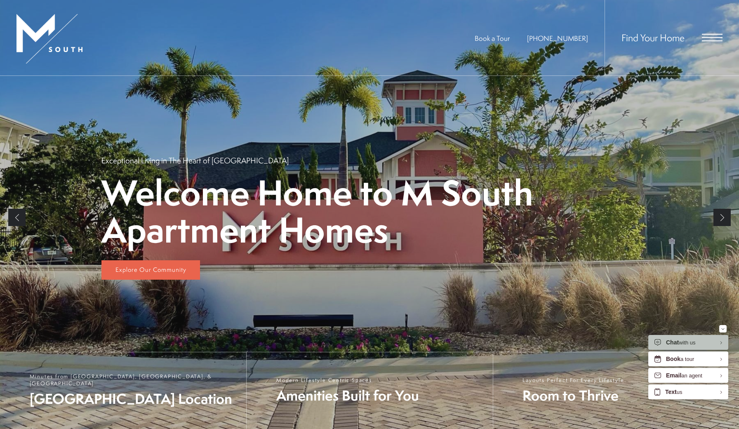
click at [726, 38] on div "Book a Tour [PHONE_NUMBER] Find Your Home" at bounding box center [369, 38] width 739 height 76
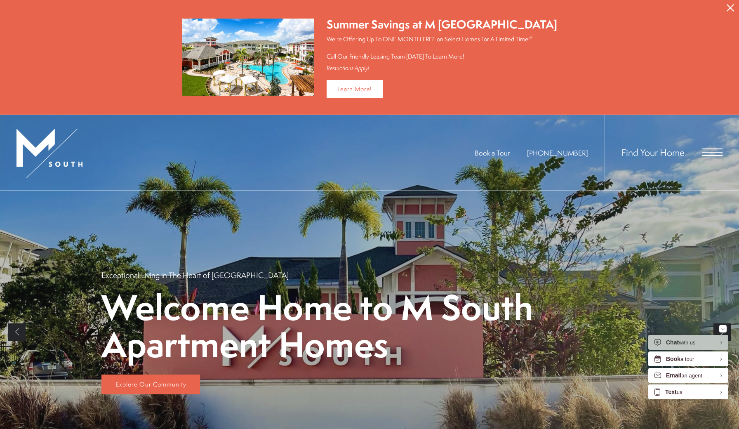
click at [714, 148] on span "Open Menu" at bounding box center [712, 148] width 21 height 1
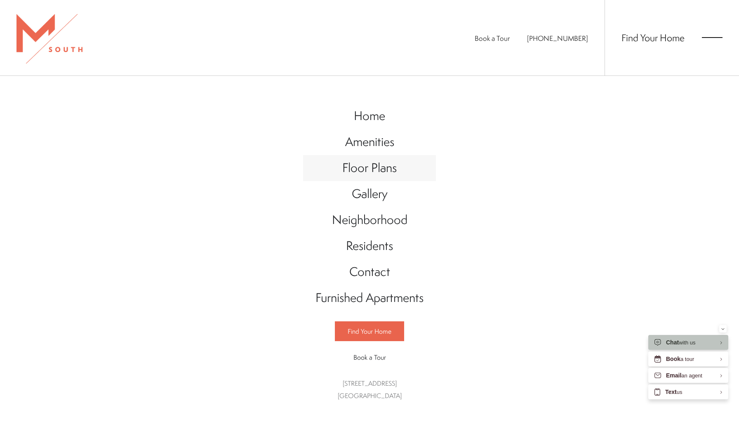
click at [368, 172] on span "Floor Plans" at bounding box center [369, 167] width 54 height 17
